Goal: Information Seeking & Learning: Find specific page/section

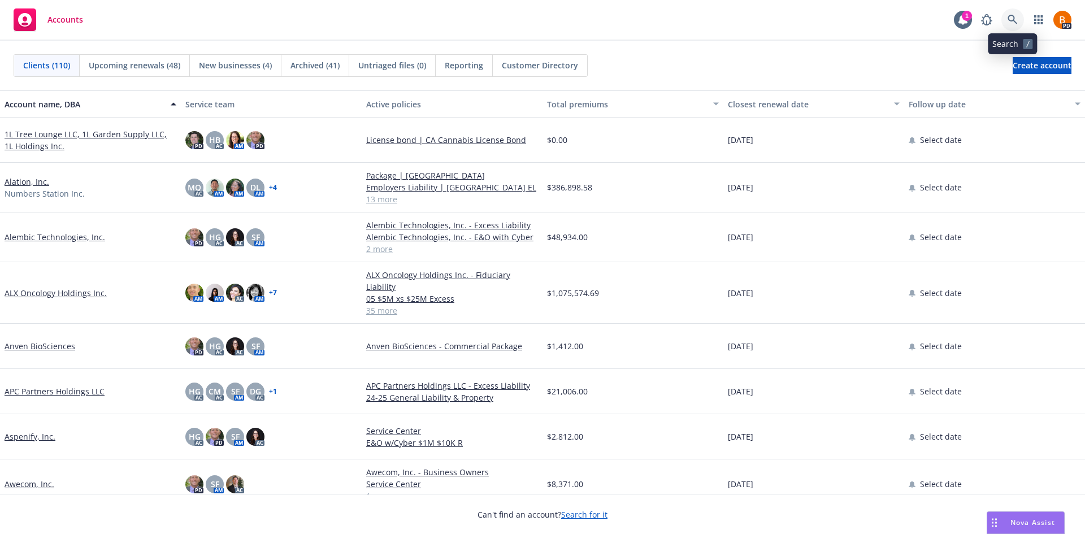
click at [1011, 22] on icon at bounding box center [1012, 20] width 10 height 10
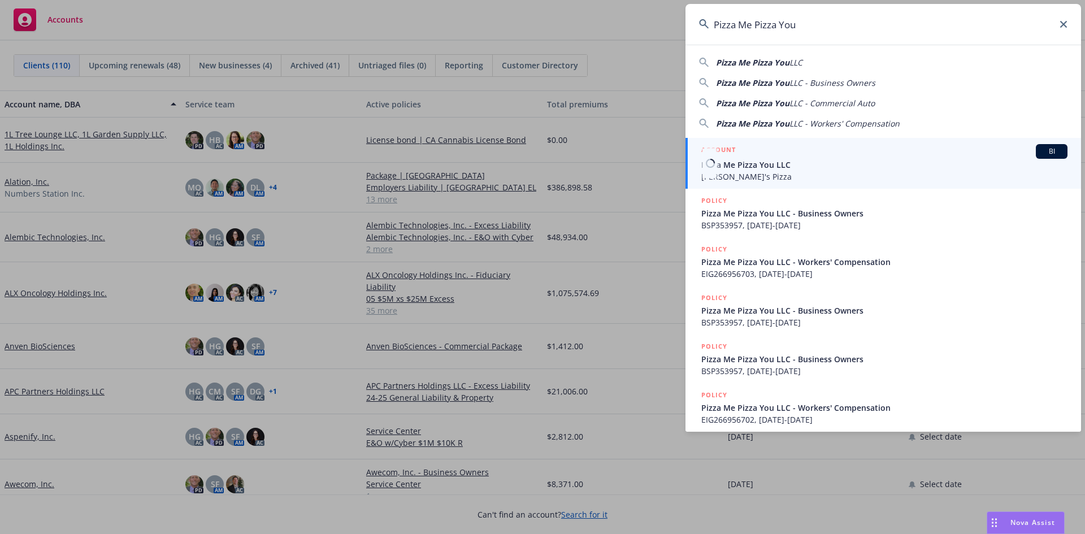
type input "Pizza Me Pizza You"
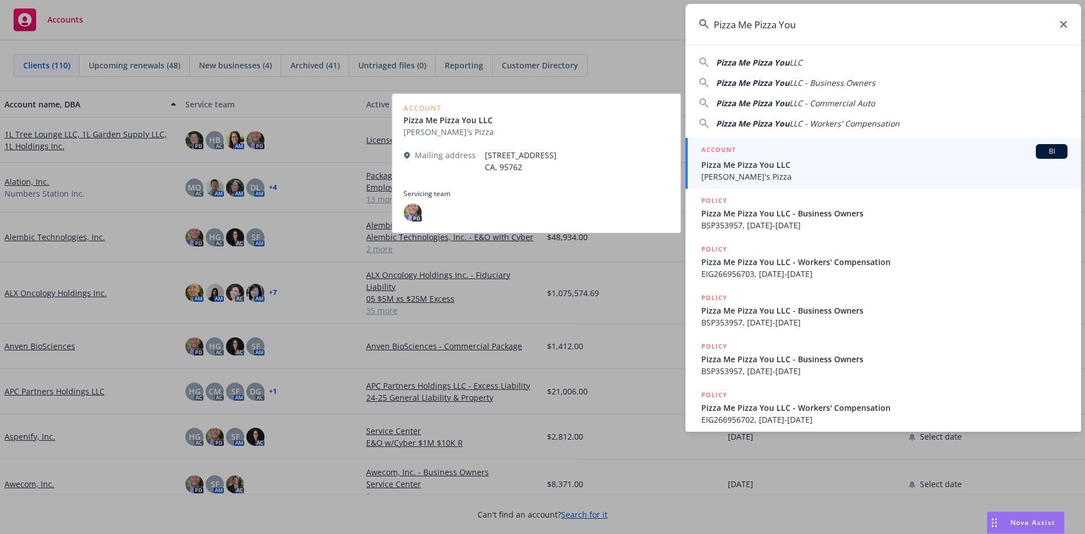
click at [832, 164] on span "Pizza Me Pizza You LLC" at bounding box center [884, 165] width 366 height 12
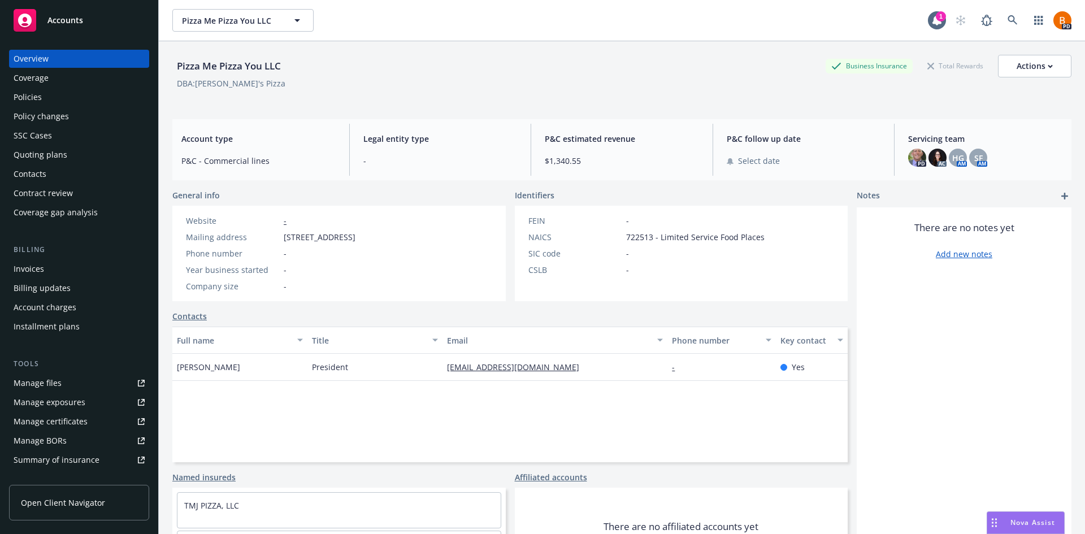
click at [55, 99] on div "Policies" at bounding box center [79, 97] width 131 height 18
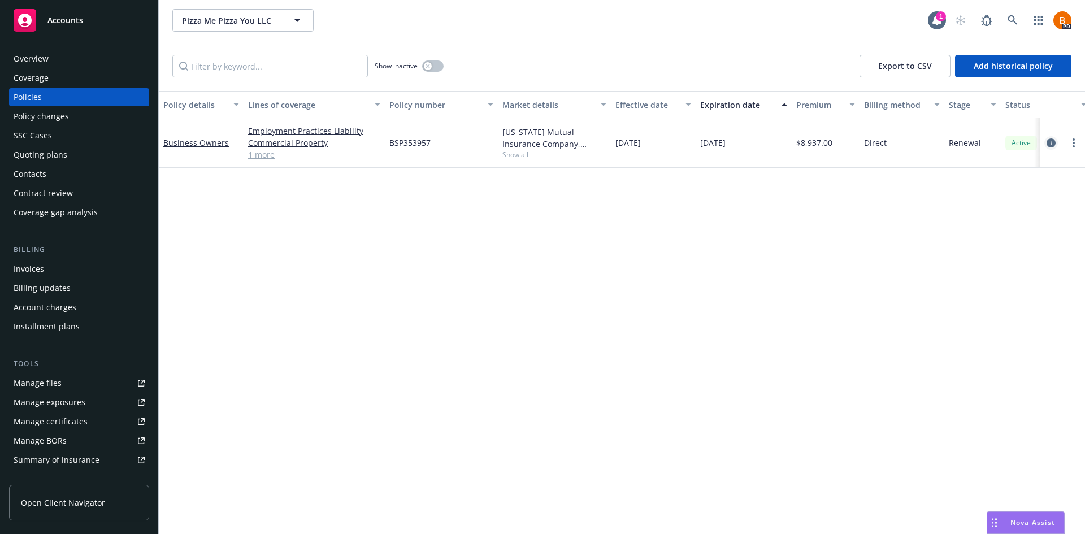
click at [1052, 142] on icon "circleInformation" at bounding box center [1050, 142] width 9 height 9
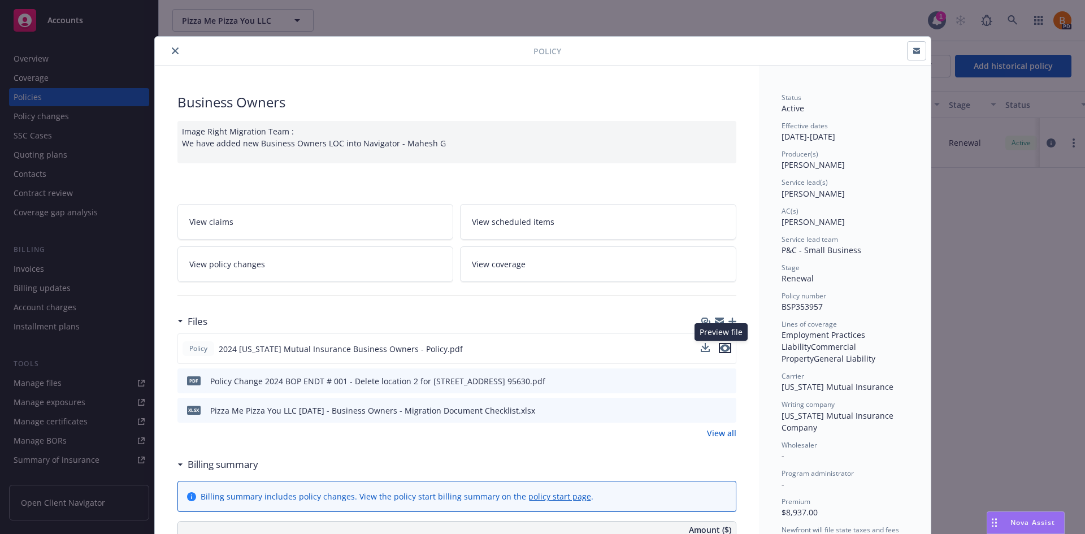
click at [721, 344] on icon "preview file" at bounding box center [725, 348] width 10 height 8
click at [172, 50] on icon "close" at bounding box center [175, 50] width 7 height 7
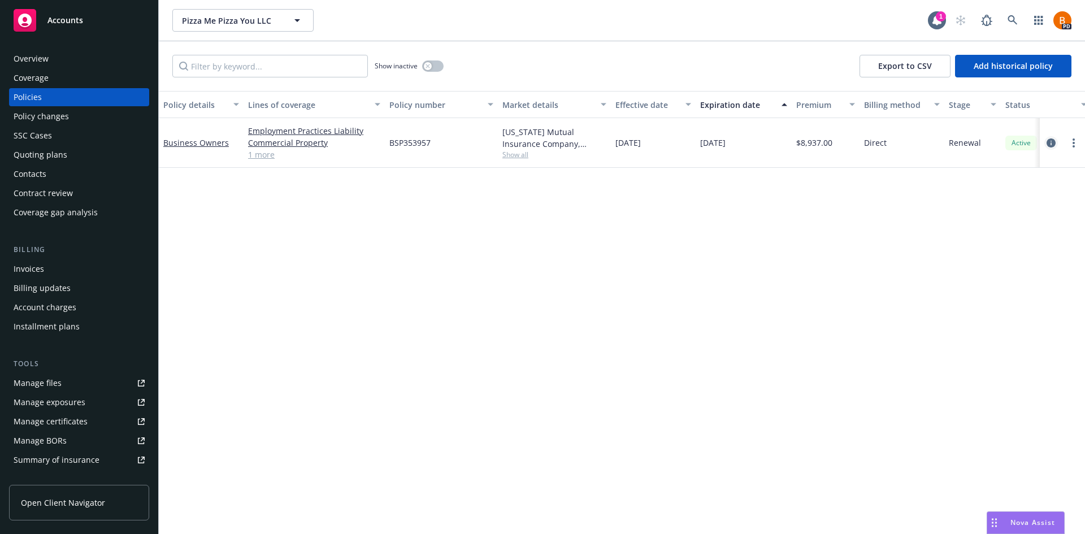
click at [1049, 146] on icon "circleInformation" at bounding box center [1050, 142] width 9 height 9
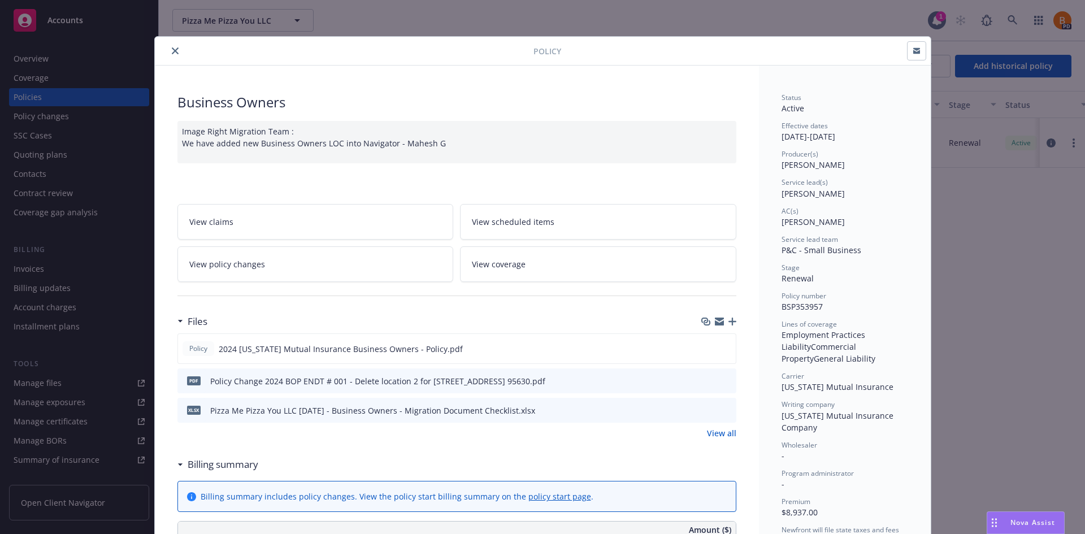
drag, startPoint x: 168, startPoint y: 54, endPoint x: 341, endPoint y: 86, distance: 176.0
click at [172, 54] on icon "close" at bounding box center [175, 50] width 7 height 7
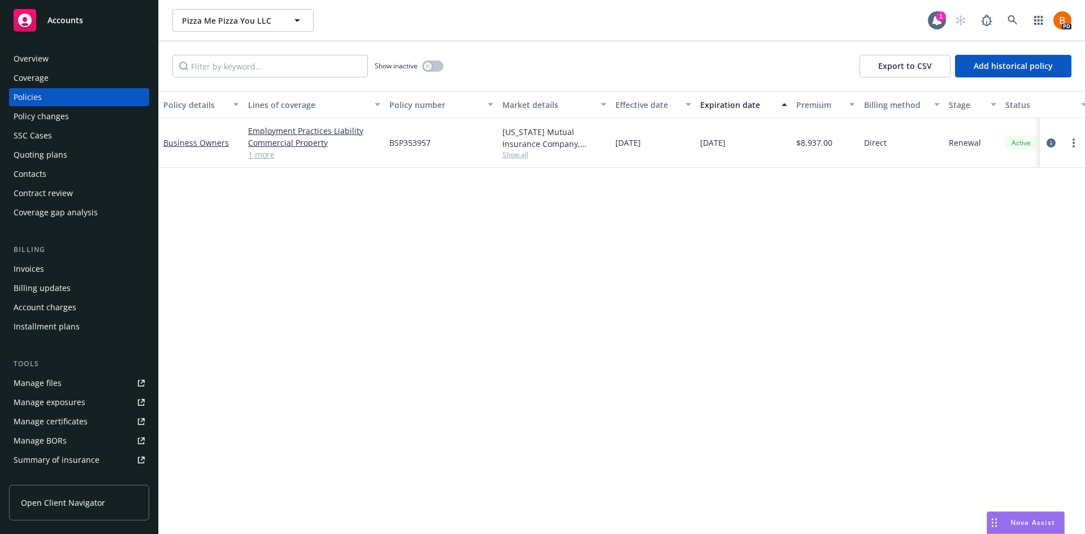
click at [48, 60] on div "Overview" at bounding box center [79, 59] width 131 height 18
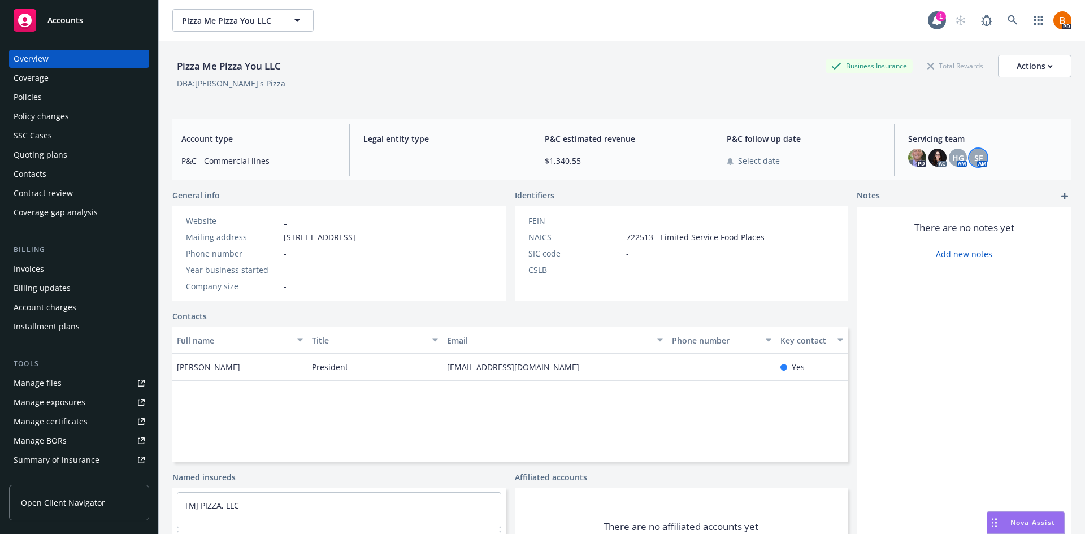
click at [975, 158] on span "SF" at bounding box center [978, 158] width 8 height 12
click at [952, 154] on span "HG" at bounding box center [958, 158] width 12 height 12
click at [39, 92] on div "Policies" at bounding box center [28, 97] width 28 height 18
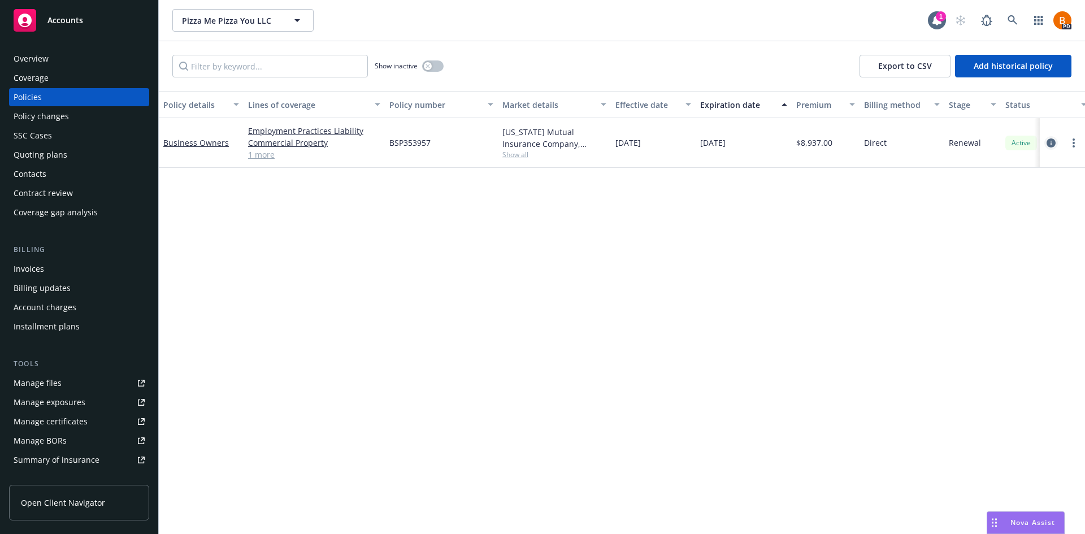
click at [1049, 140] on icon "circleInformation" at bounding box center [1050, 142] width 9 height 9
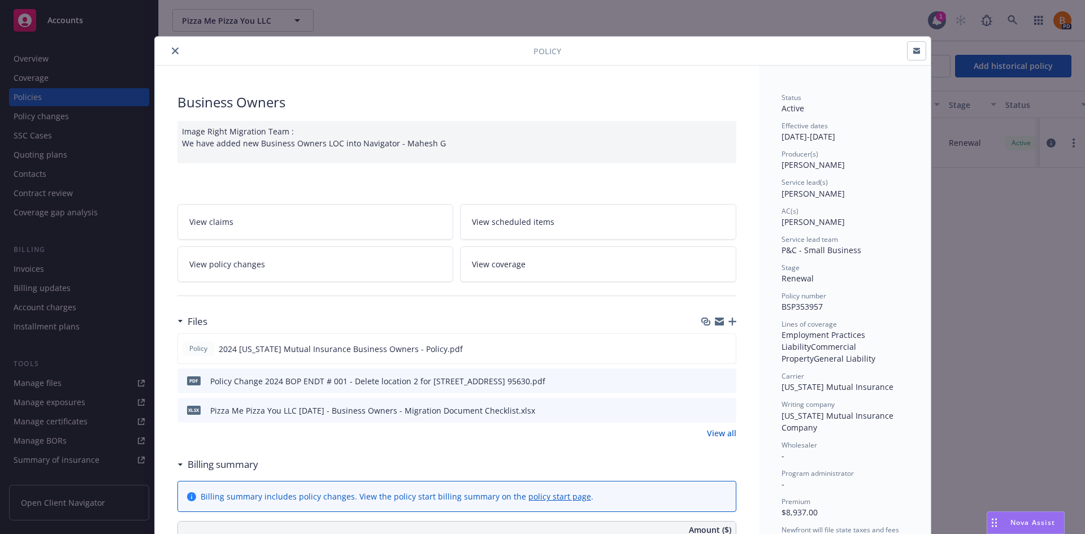
scroll to position [34, 0]
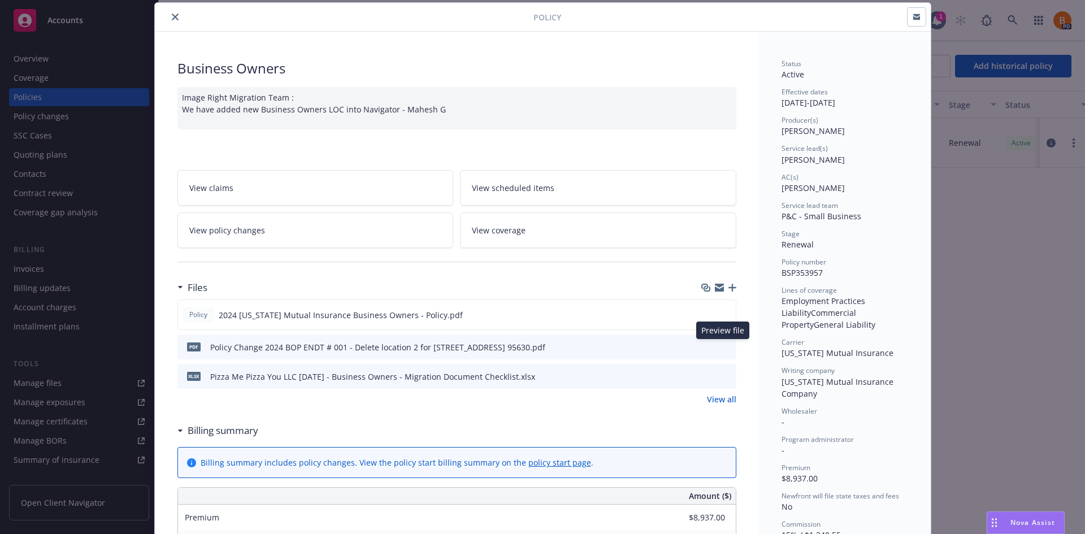
click at [722, 344] on icon "preview file" at bounding box center [725, 346] width 10 height 8
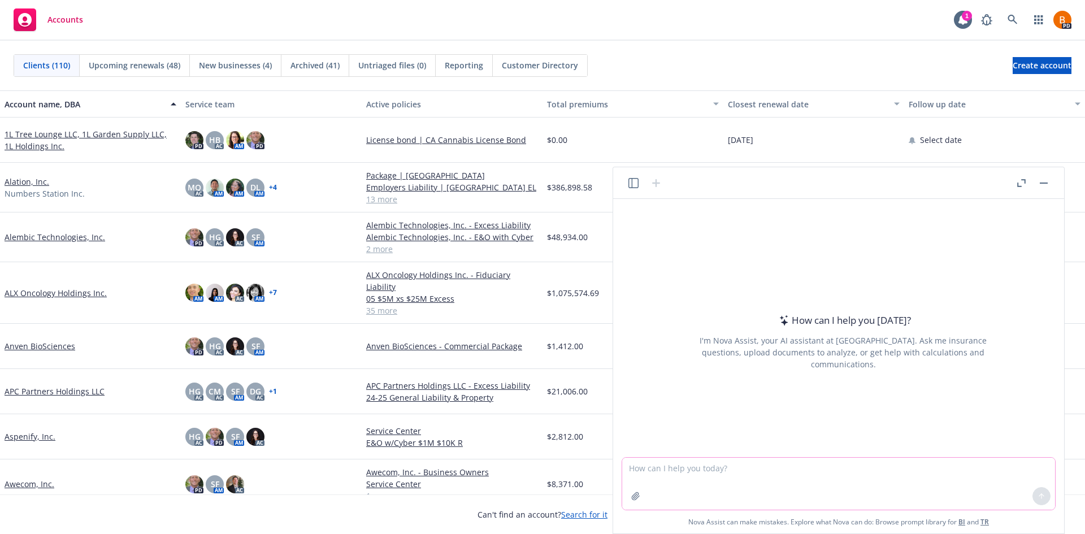
click at [970, 486] on textarea at bounding box center [838, 484] width 433 height 52
type textarea "Compile a list of technology companies that serve the wine industry"
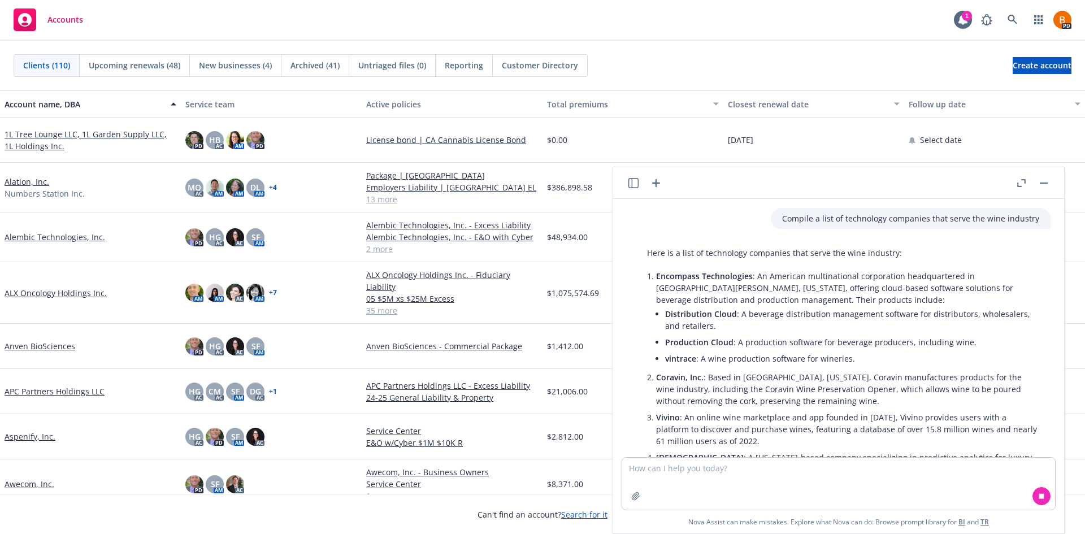
click at [1015, 181] on button "button" at bounding box center [1021, 183] width 14 height 14
